Goal: Navigation & Orientation: Find specific page/section

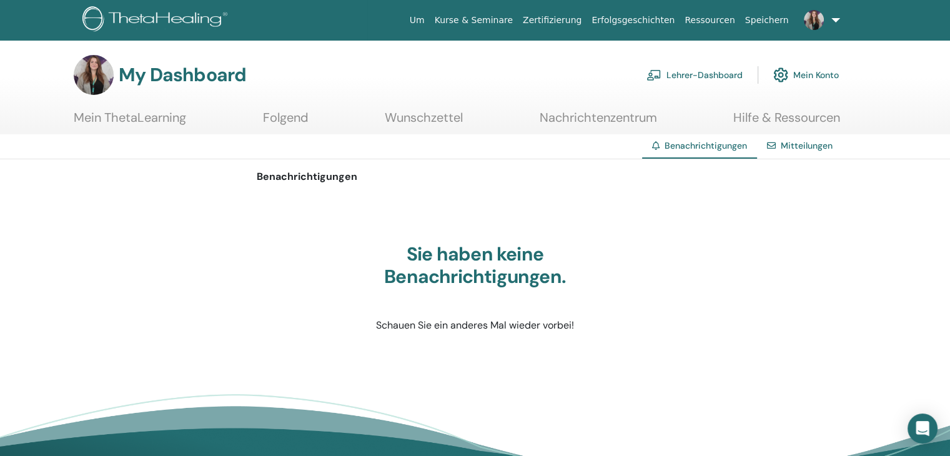
click at [703, 66] on link "Lehrer-Dashboard" at bounding box center [694, 74] width 96 height 27
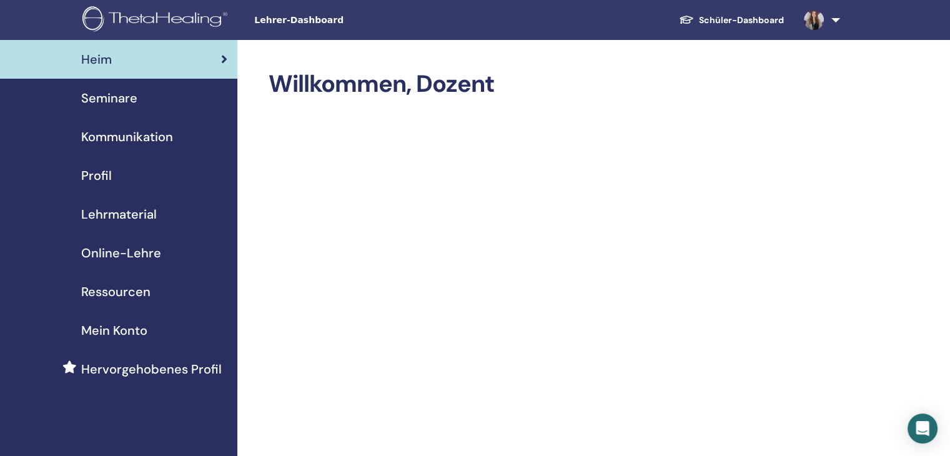
click at [137, 101] on div "Seminare" at bounding box center [118, 98] width 217 height 19
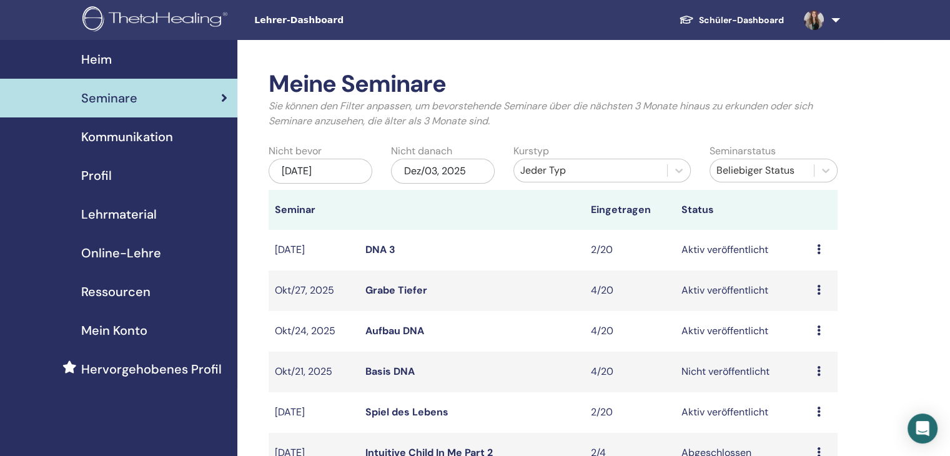
click at [376, 247] on link "DNA 3" at bounding box center [380, 249] width 30 height 13
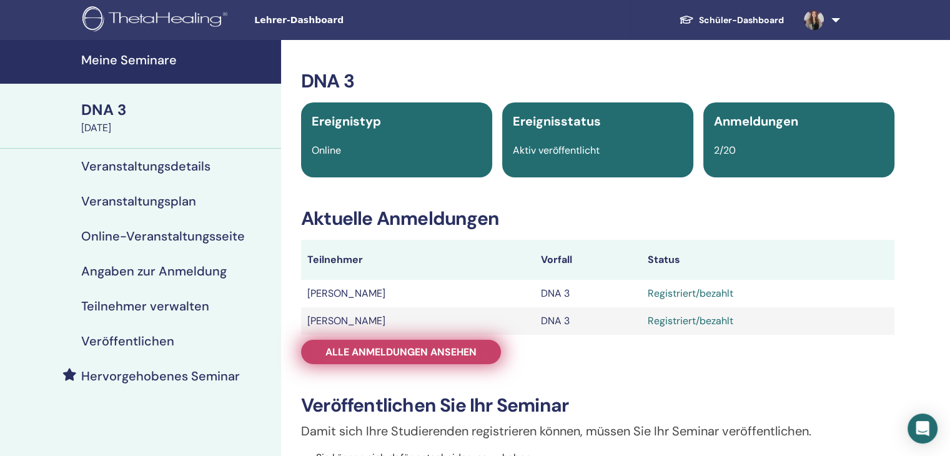
click at [374, 350] on span "Alle Anmeldungen ansehen" at bounding box center [400, 351] width 151 height 13
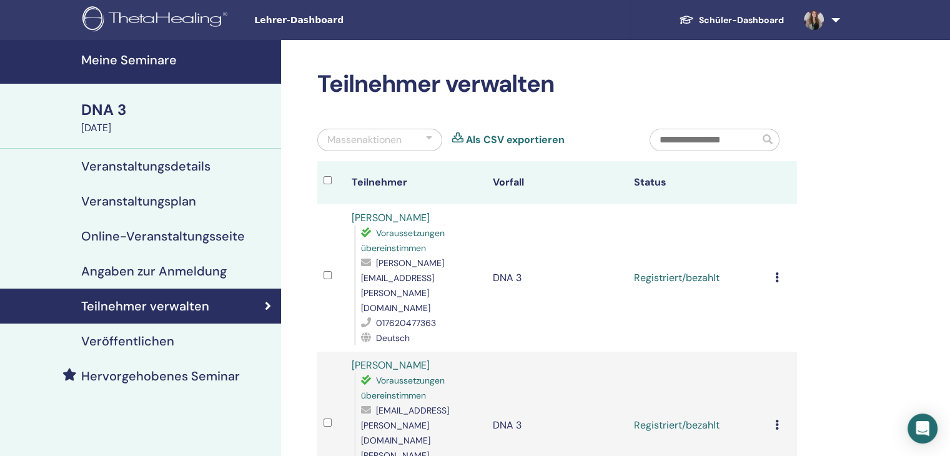
click at [148, 343] on h4 "Veröffentlichen" at bounding box center [127, 340] width 93 height 15
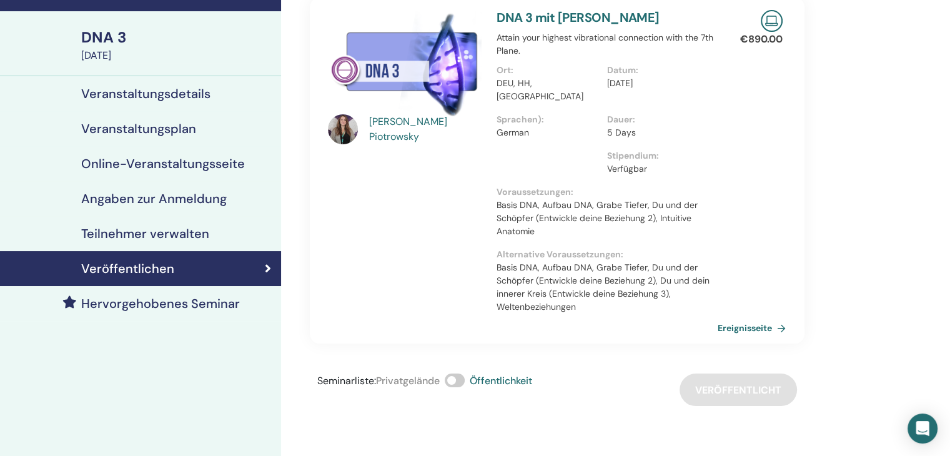
scroll to position [187, 0]
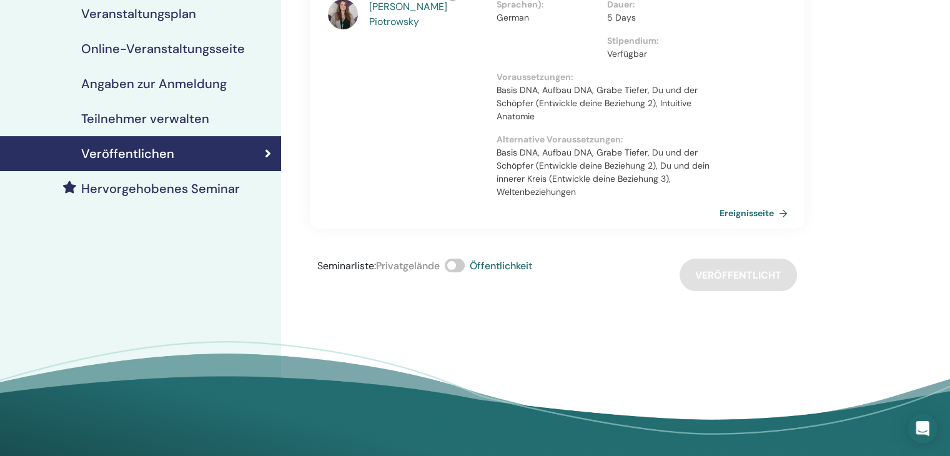
click at [751, 204] on link "Ereignisseite" at bounding box center [755, 213] width 73 height 19
